Goal: Transaction & Acquisition: Purchase product/service

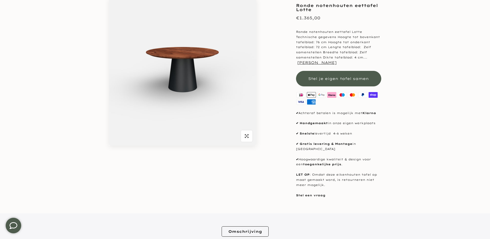
scroll to position [77, 0]
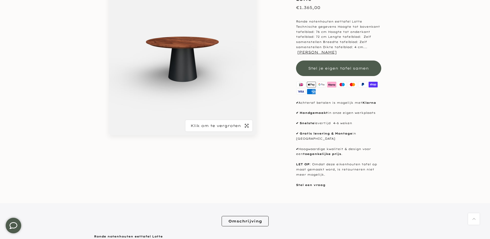
click at [246, 125] on icon "button" at bounding box center [247, 125] width 4 height 4
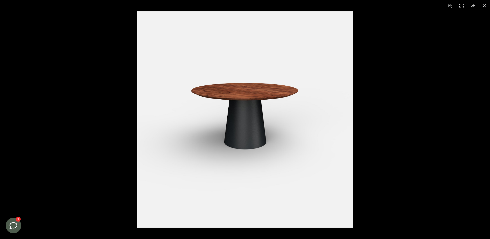
click at [248, 148] on img at bounding box center [245, 119] width 216 height 216
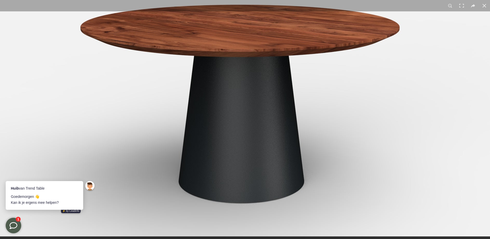
scroll to position [0, 0]
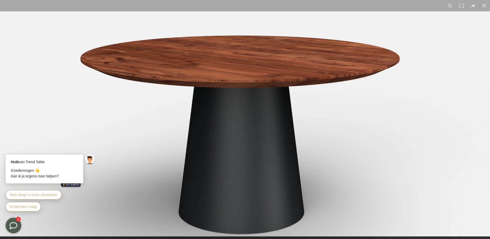
click at [248, 163] on img at bounding box center [240, 144] width 645 height 645
click at [486, 5] on button at bounding box center [483, 5] width 11 height 11
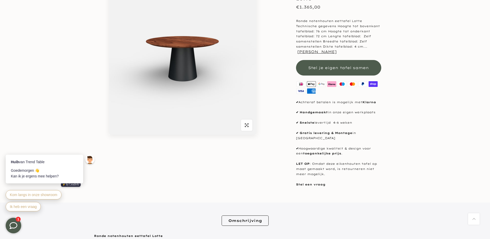
scroll to position [77, 0]
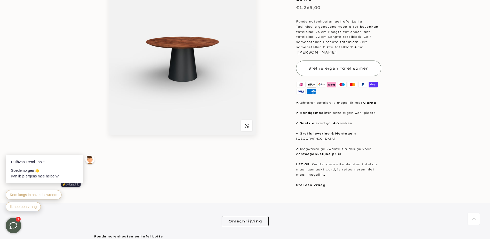
click at [322, 67] on span "Stel je eigen tafel samen" at bounding box center [338, 68] width 61 height 5
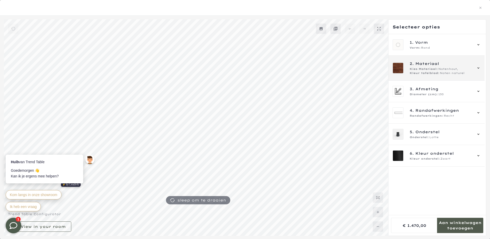
click at [455, 66] on span "2. Materiaal" at bounding box center [440, 64] width 62 height 6
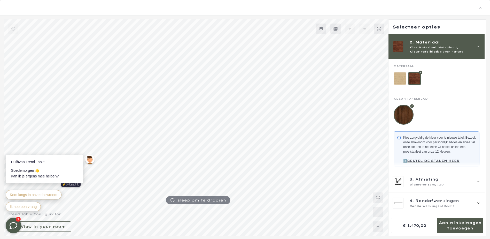
scroll to position [29, 0]
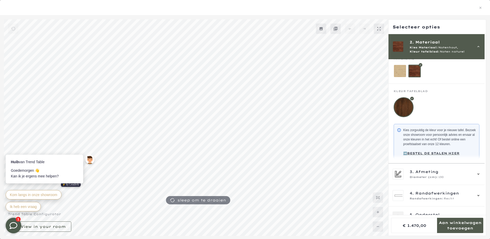
click at [421, 72] on div at bounding box center [414, 71] width 13 height 13
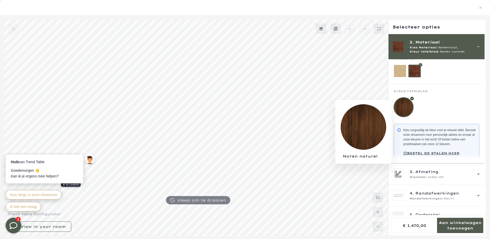
click at [408, 106] on div at bounding box center [403, 107] width 20 height 20
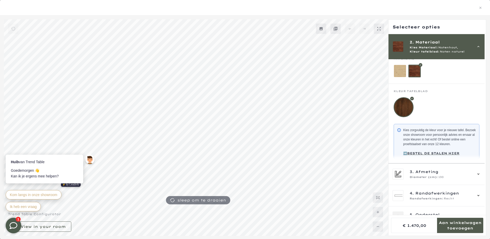
click at [432, 155] on strong "➡️BESTEL DE STALEN HIER" at bounding box center [431, 153] width 56 height 4
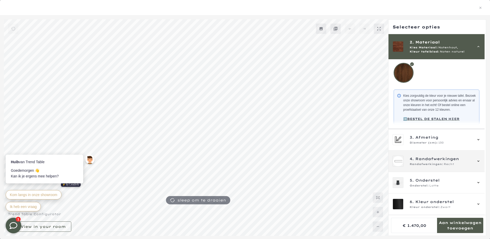
scroll to position [70, 0]
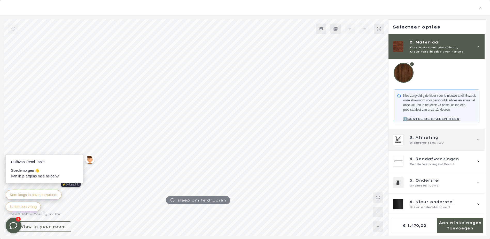
click at [437, 137] on span "Afmeting" at bounding box center [426, 137] width 23 height 6
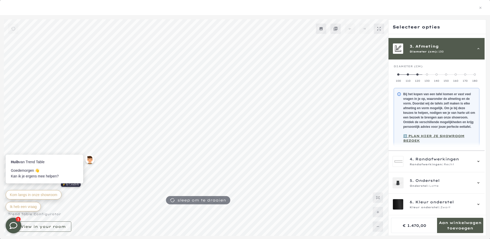
scroll to position [46, 0]
click at [427, 73] on span at bounding box center [427, 74] width 2 height 2
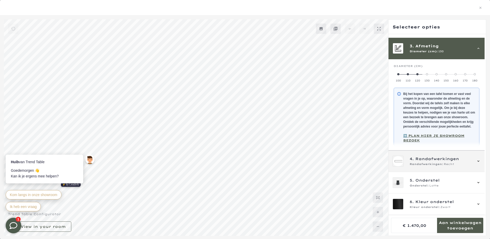
click at [429, 165] on span "Randafwerkingen:" at bounding box center [426, 164] width 34 height 4
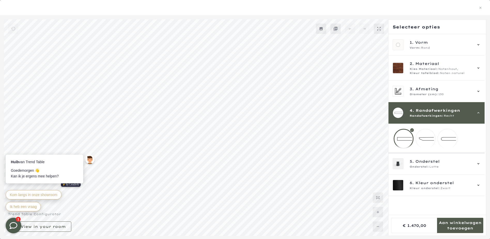
click at [444, 138] on mmq-loader at bounding box center [447, 138] width 19 height 19
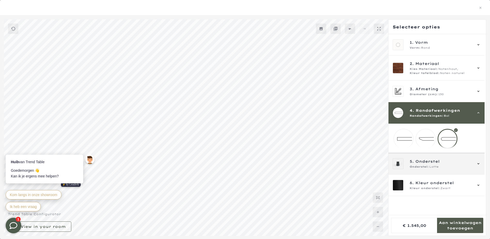
click at [444, 164] on span "5. Onderstel" at bounding box center [440, 161] width 62 height 6
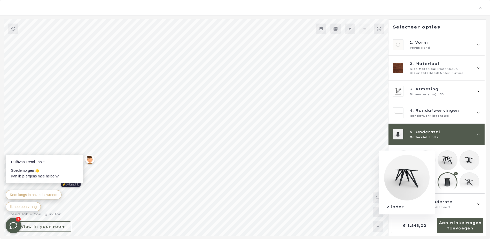
scroll to position [28, 0]
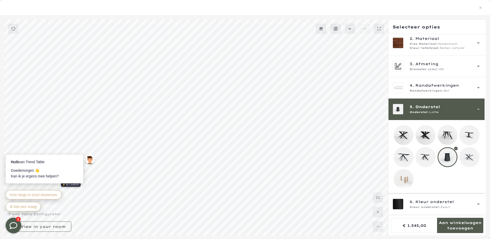
click at [452, 184] on div at bounding box center [436, 157] width 86 height 64
click at [452, 204] on span "Kleur onderstel" at bounding box center [434, 202] width 38 height 6
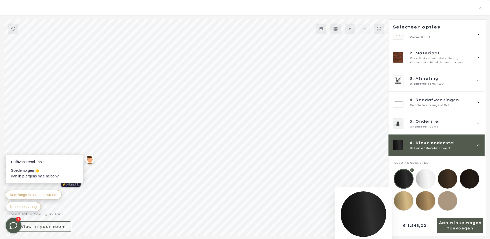
scroll to position [207, 0]
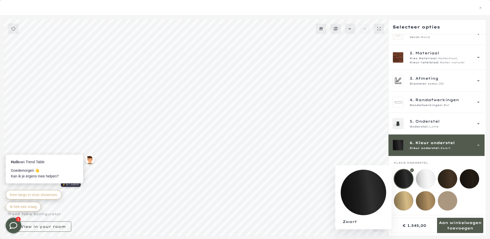
click at [405, 171] on div at bounding box center [403, 179] width 20 height 20
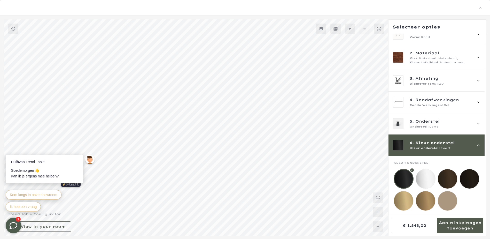
click at [454, 224] on mmq-formatted-message at bounding box center [460, 225] width 46 height 10
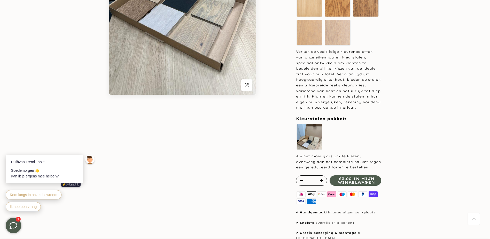
scroll to position [181, 0]
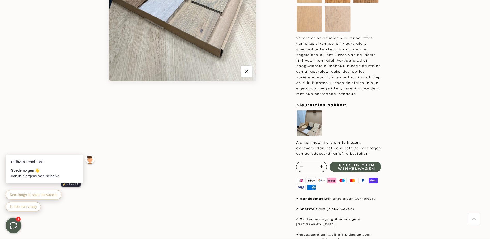
click at [356, 170] on span "€3.00 in mijn winkelwagen" at bounding box center [356, 166] width 37 height 7
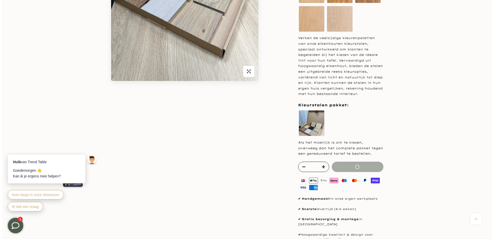
scroll to position [0, 0]
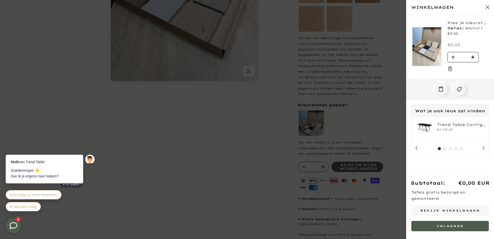
click at [484, 71] on div "*" at bounding box center [467, 62] width 41 height 21
click at [453, 229] on button "Volgende" at bounding box center [449, 225] width 77 height 10
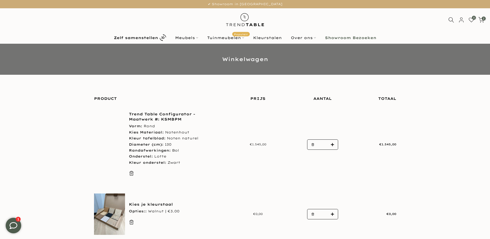
click at [358, 38] on b "Showroom Bezoeken" at bounding box center [350, 38] width 51 height 4
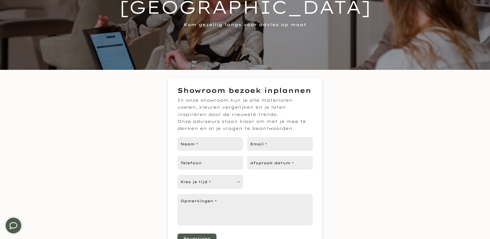
scroll to position [103, 0]
